Goal: Task Accomplishment & Management: Use online tool/utility

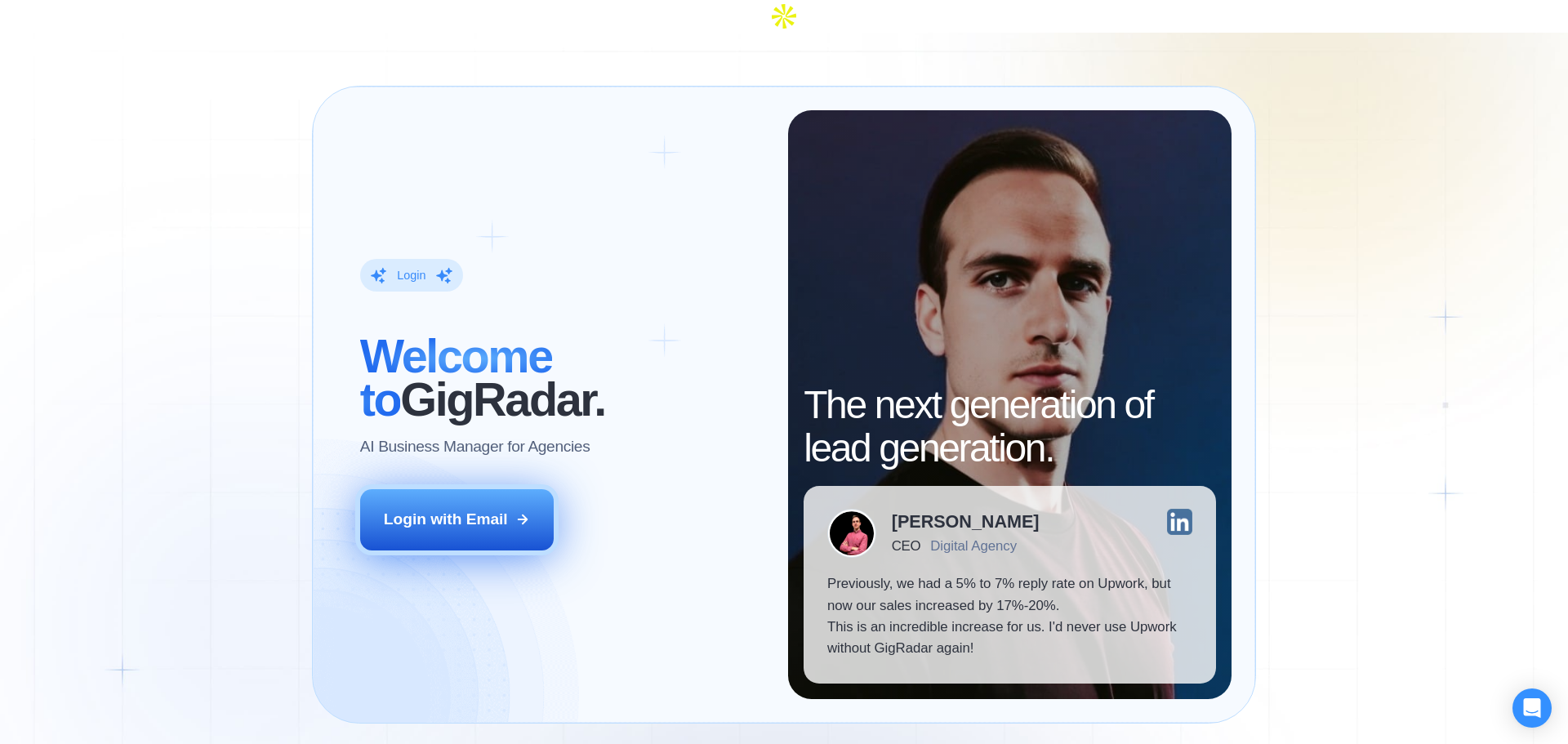
click at [429, 489] on button "Login with Email" at bounding box center [457, 519] width 194 height 60
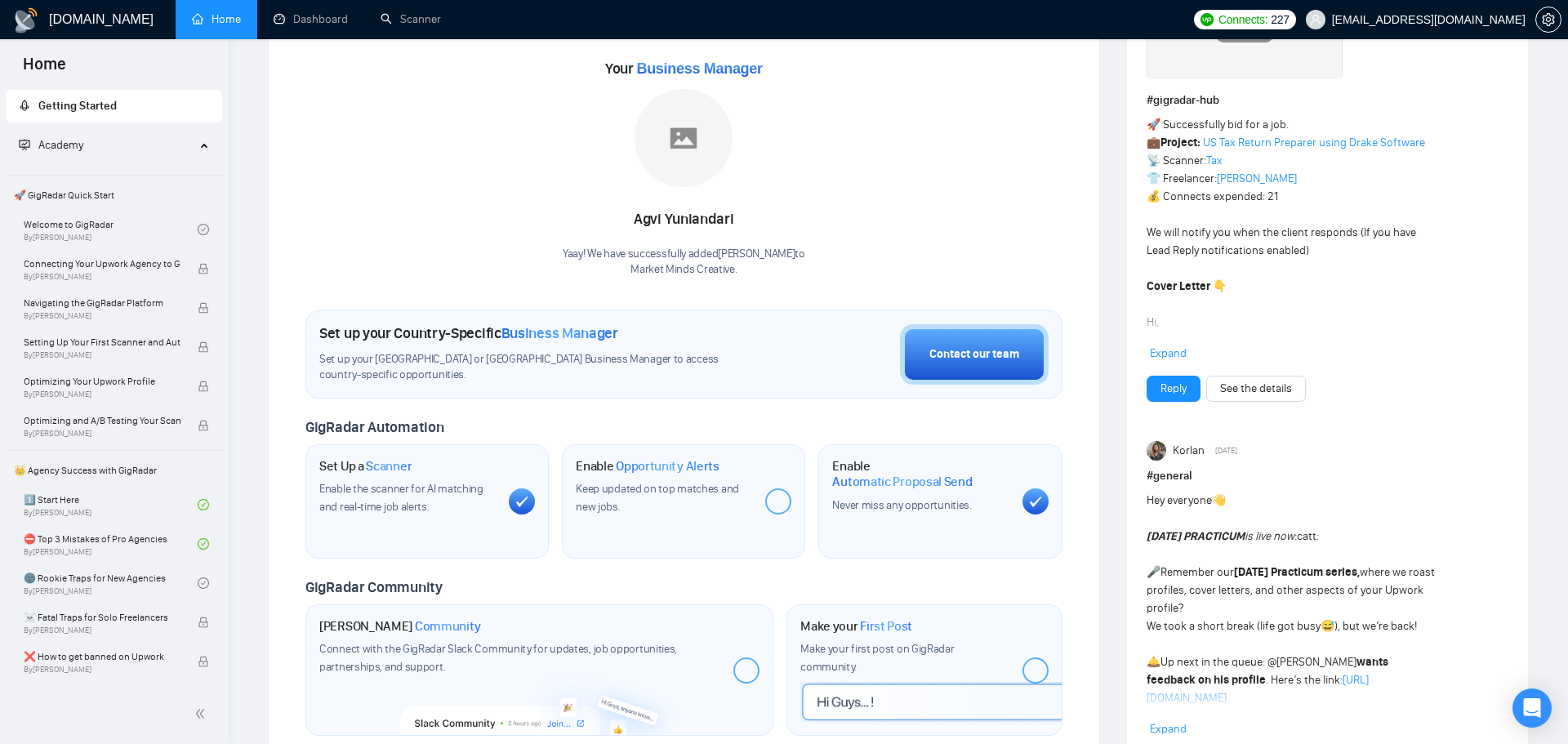
scroll to position [244, 0]
click at [703, 457] on span "Opportunity Alerts" at bounding box center [667, 465] width 103 height 16
click at [784, 488] on div at bounding box center [778, 500] width 26 height 26
click at [658, 480] on div "Keep updated on top matches and new jobs." at bounding box center [664, 497] width 176 height 36
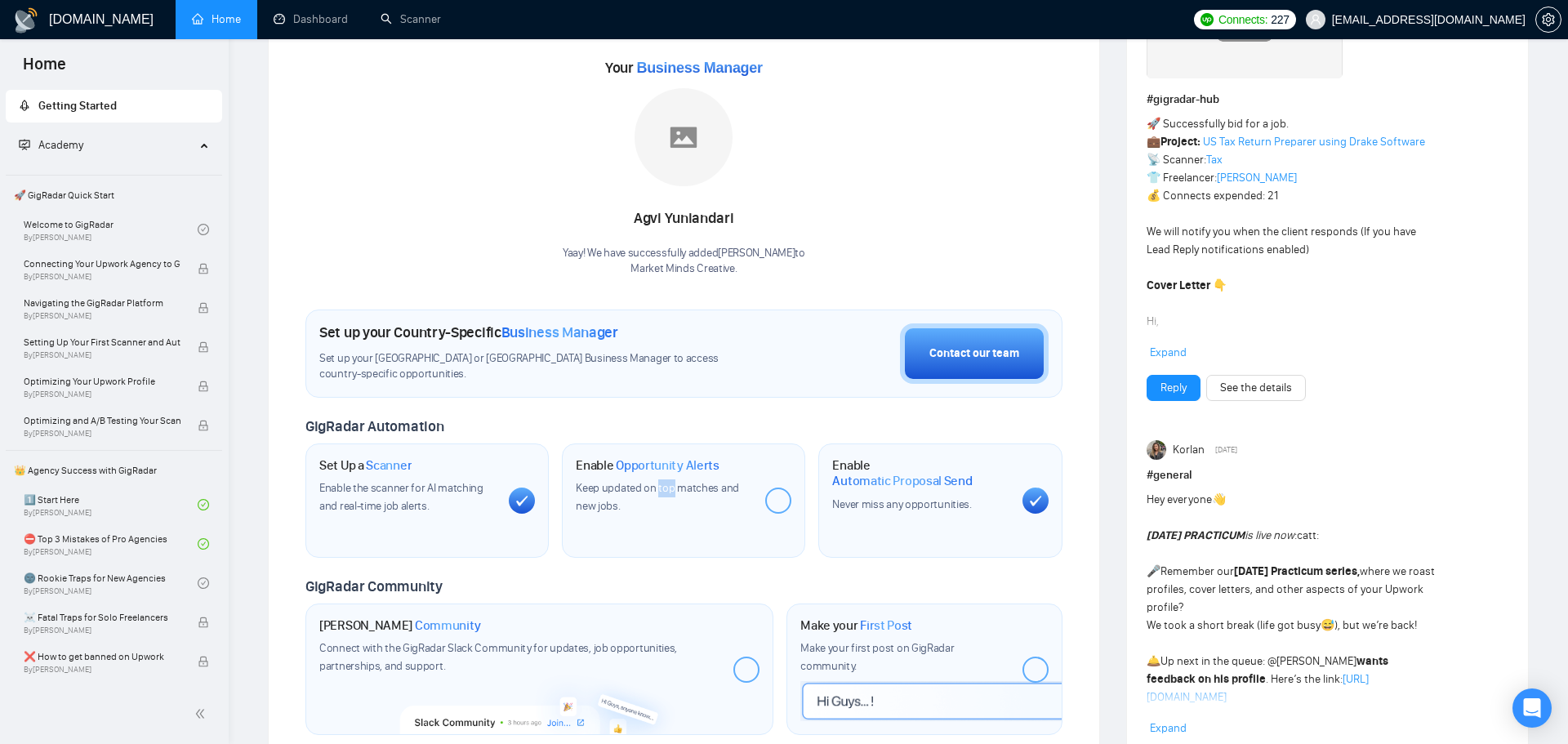
click at [658, 480] on div "Keep updated on top matches and new jobs." at bounding box center [664, 497] width 176 height 36
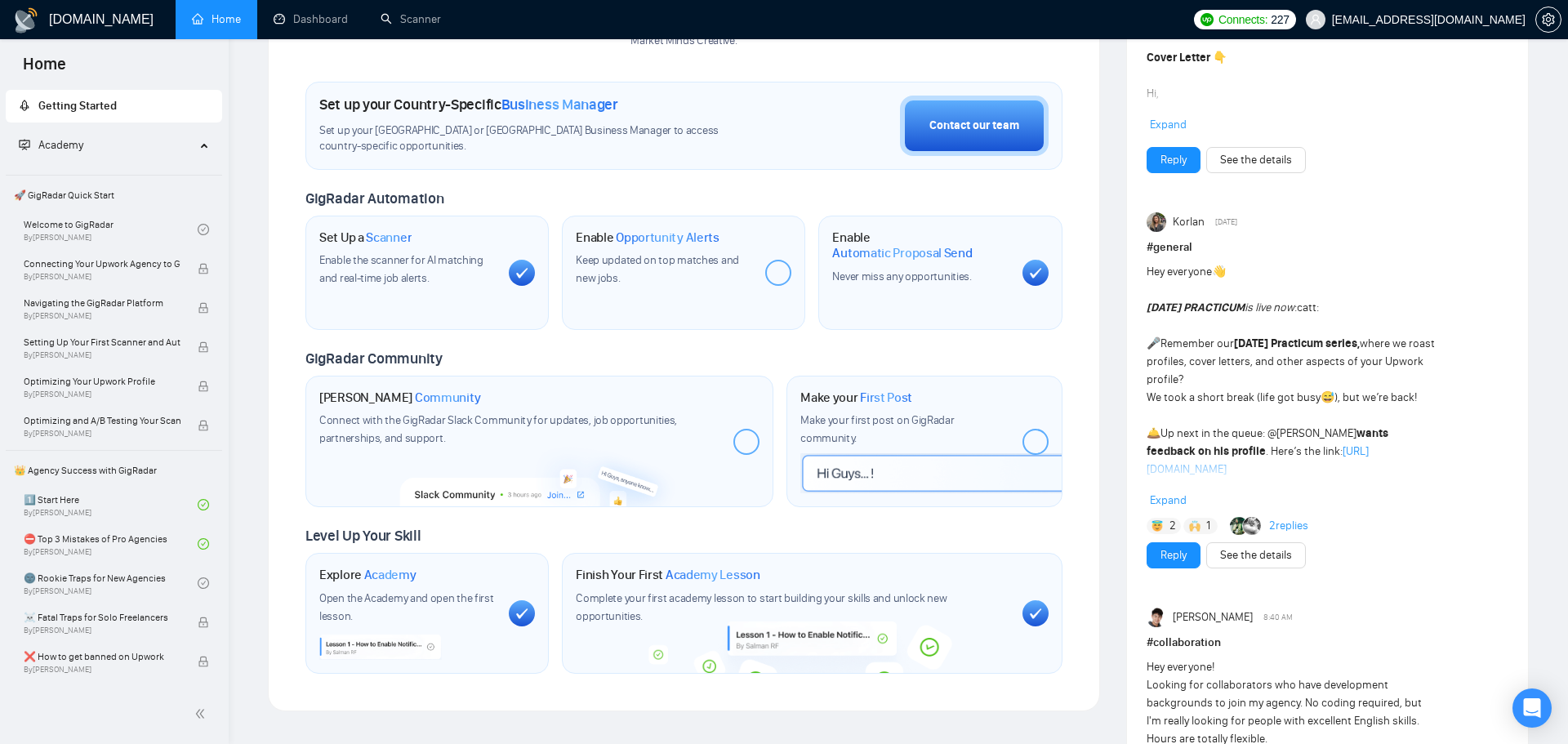
scroll to position [473, 0]
click at [745, 427] on div at bounding box center [746, 440] width 26 height 26
click at [745, 434] on icon at bounding box center [746, 439] width 13 height 12
click at [740, 427] on div at bounding box center [746, 440] width 26 height 26
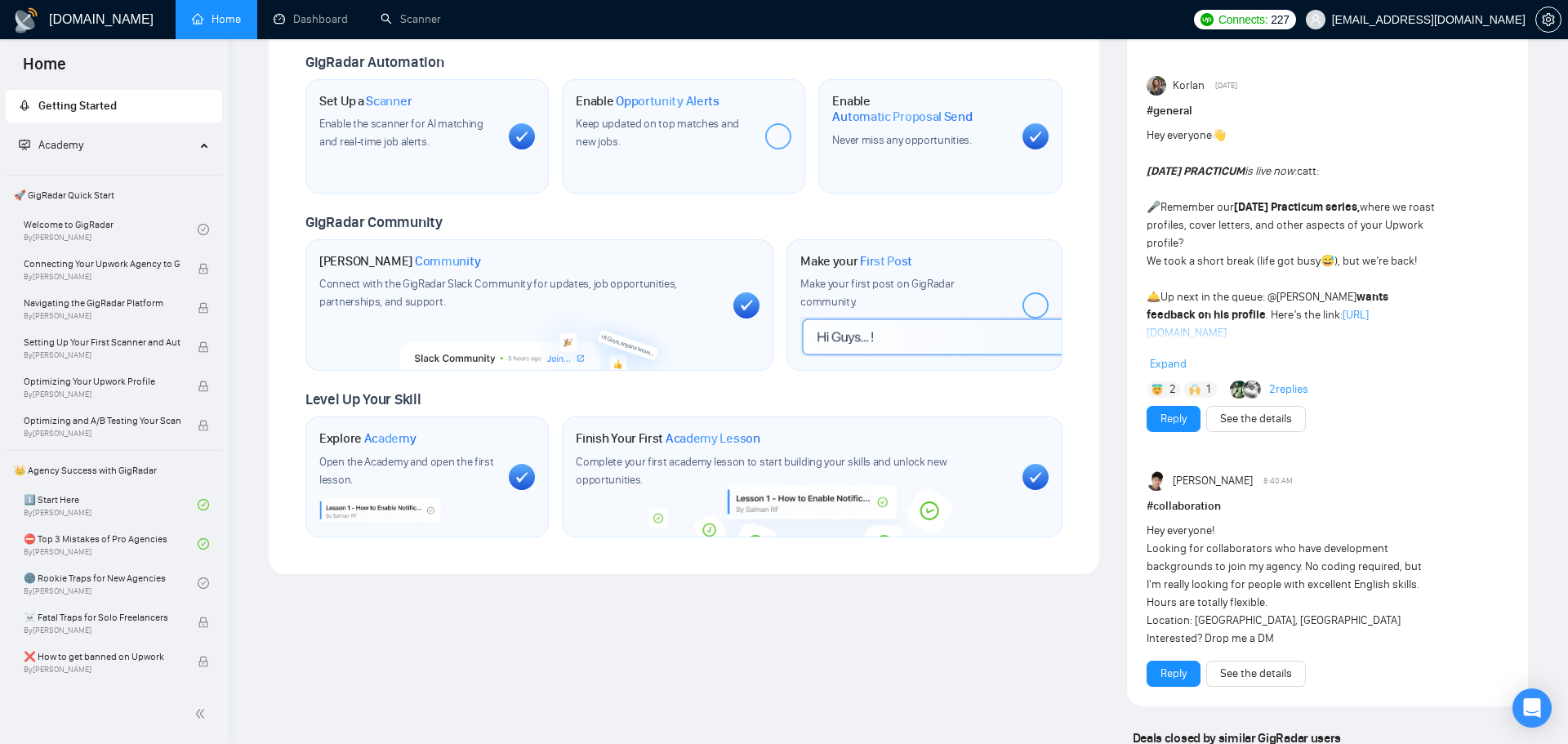
scroll to position [612, 0]
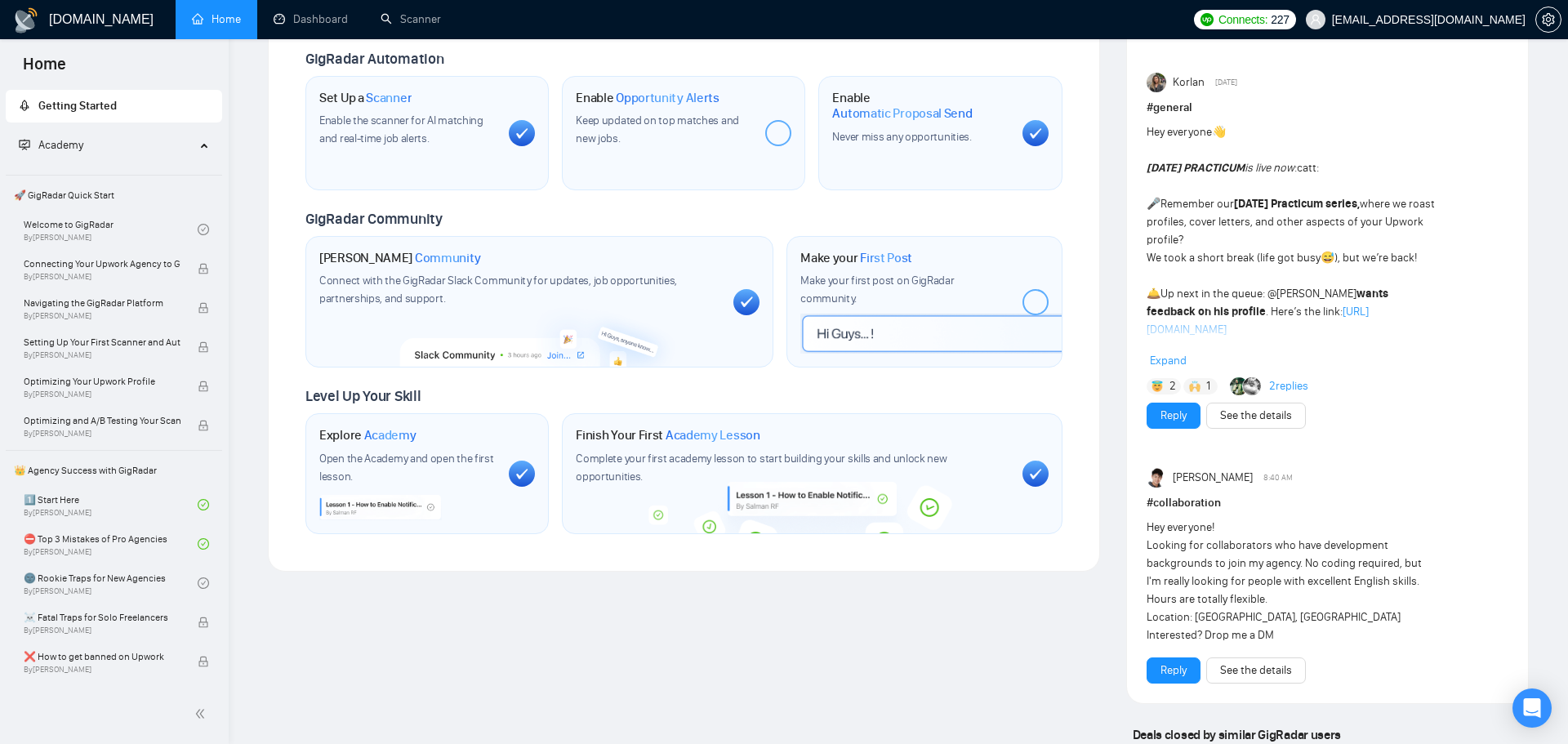
click at [1028, 289] on div at bounding box center [1035, 301] width 26 height 26
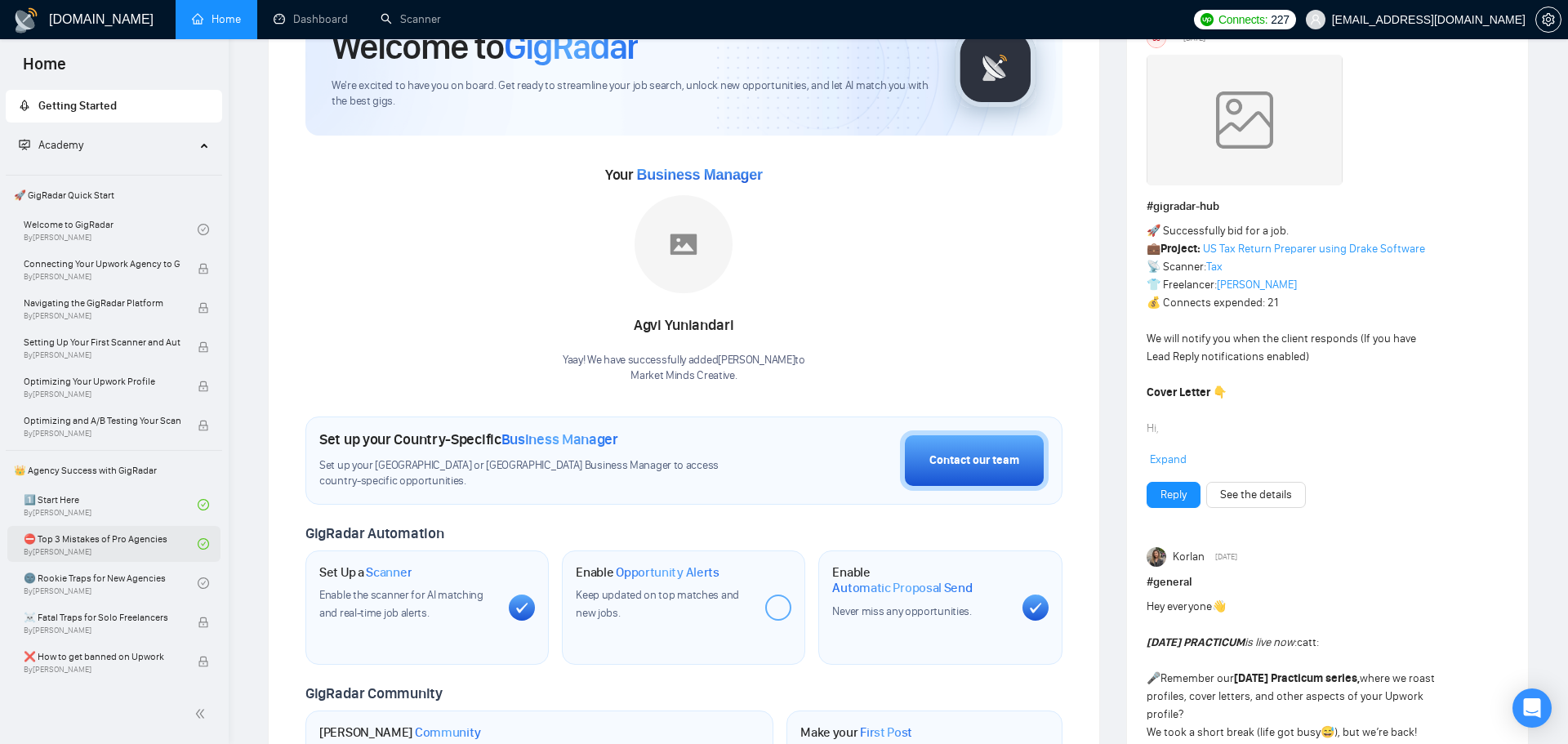
scroll to position [0, 0]
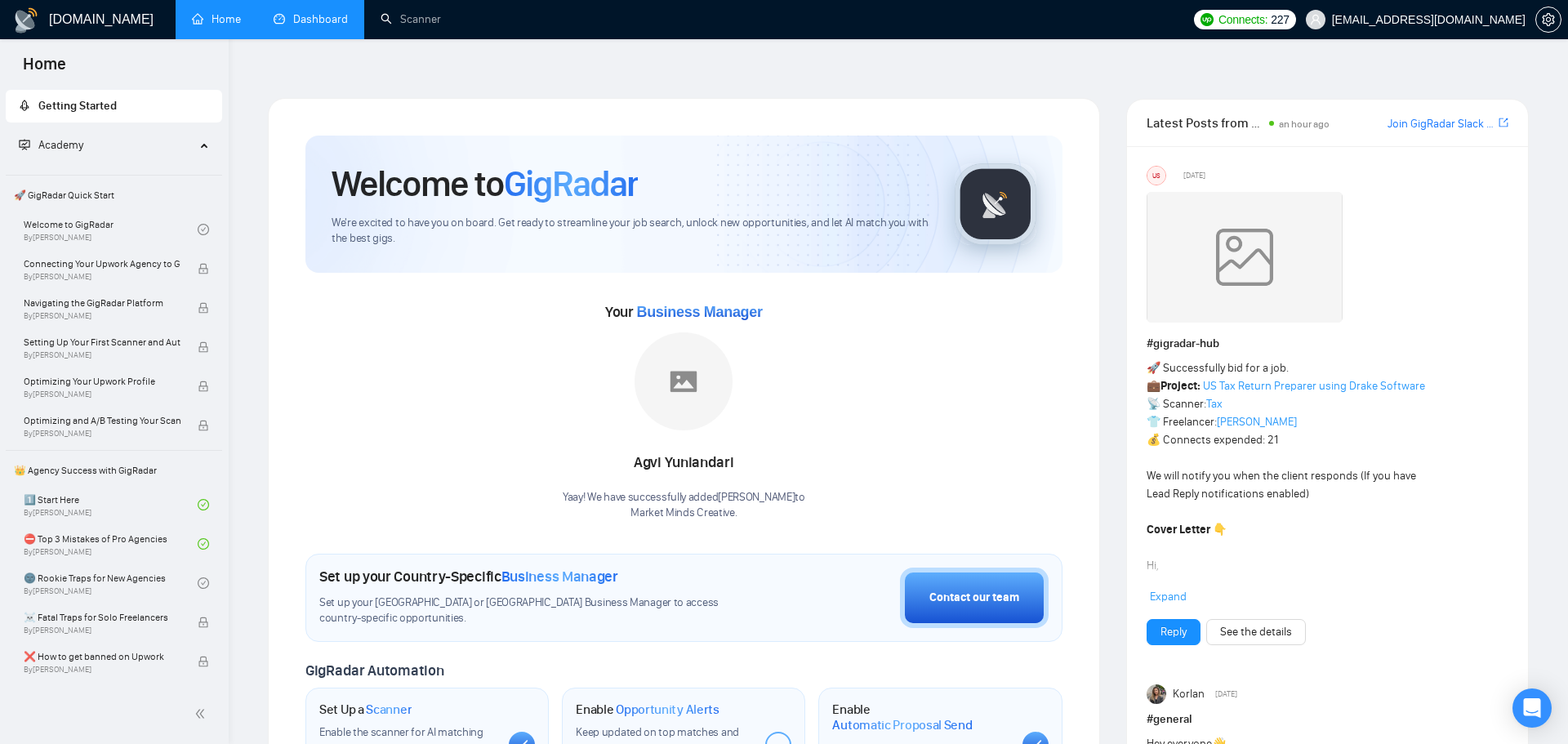
click at [289, 26] on link "Dashboard" at bounding box center [310, 19] width 75 height 13
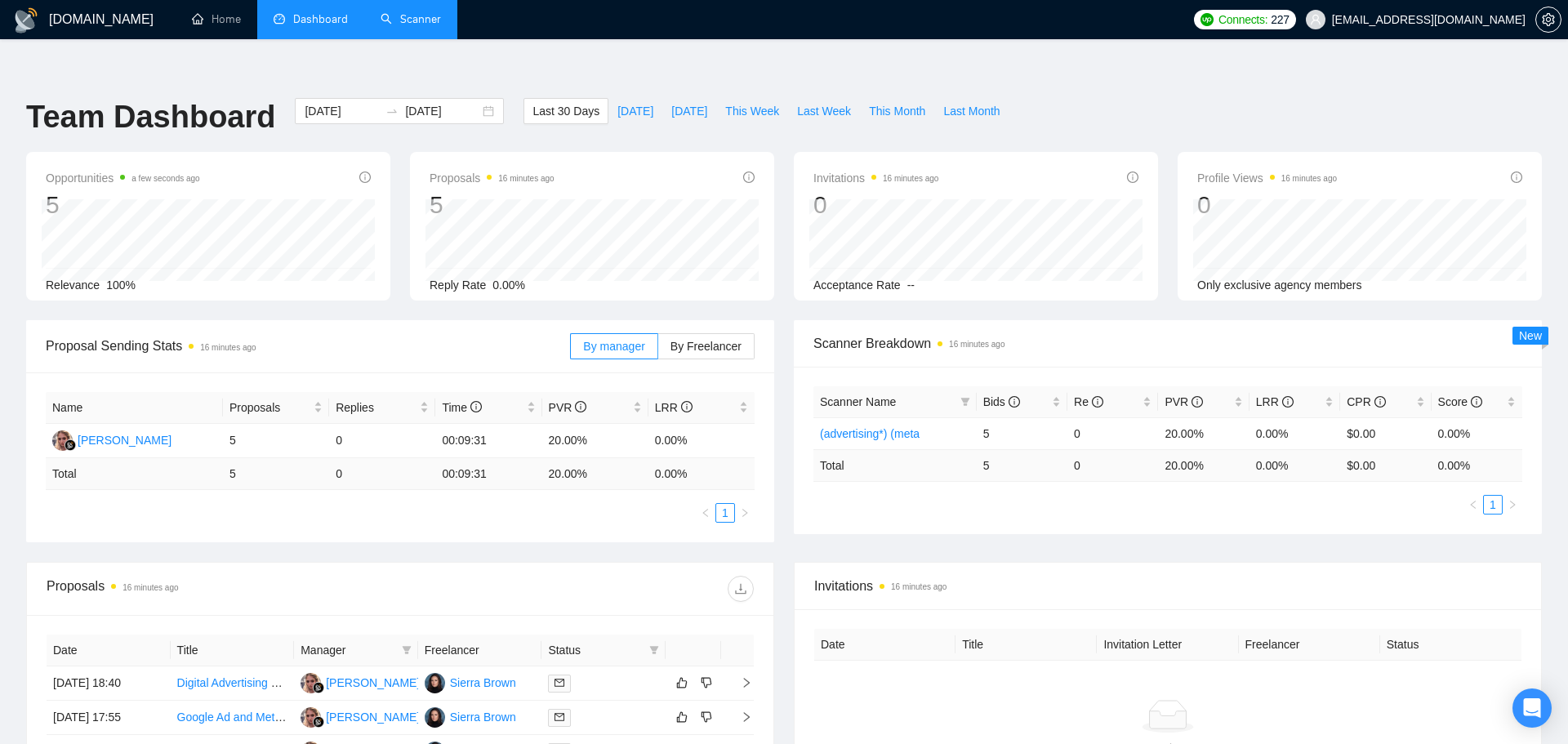
click at [422, 24] on link "Scanner" at bounding box center [410, 19] width 60 height 13
